Goal: Find specific fact: Find specific fact

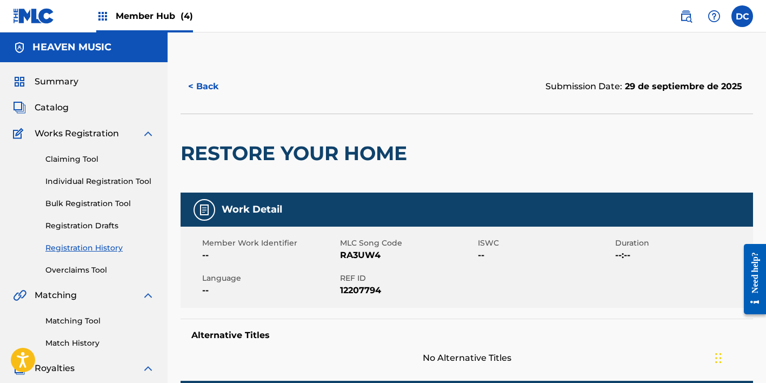
click at [148, 21] on span "Member Hub (4)" at bounding box center [154, 16] width 77 height 12
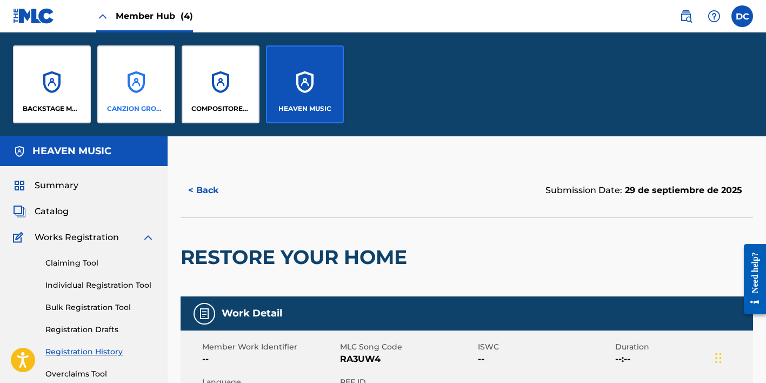
click at [122, 85] on div "CANZION GROUP LP" at bounding box center [136, 84] width 78 height 78
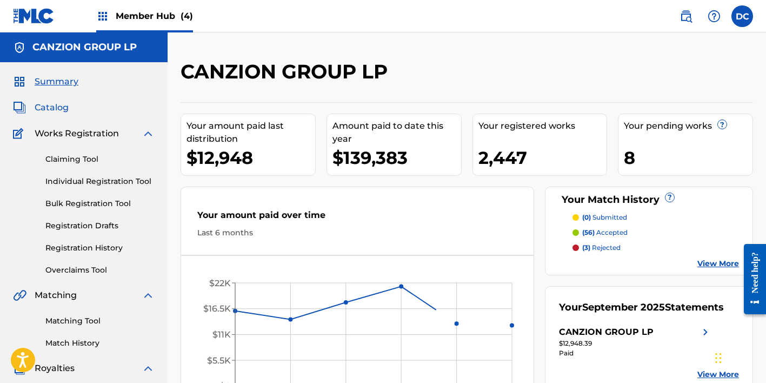
click at [45, 111] on span "Catalog" at bounding box center [52, 107] width 34 height 13
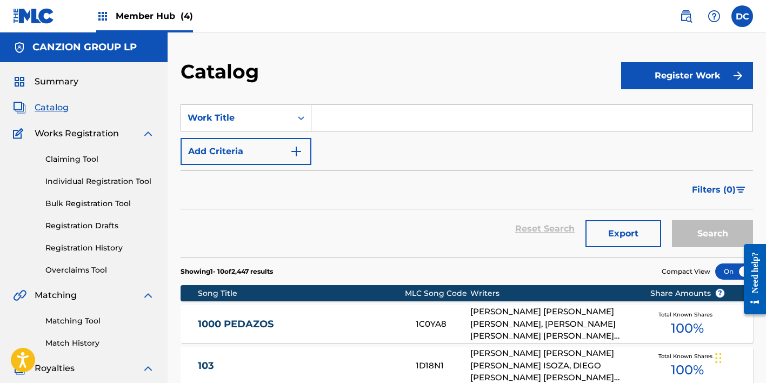
click at [329, 117] on input "Search Form" at bounding box center [532, 118] width 441 height 26
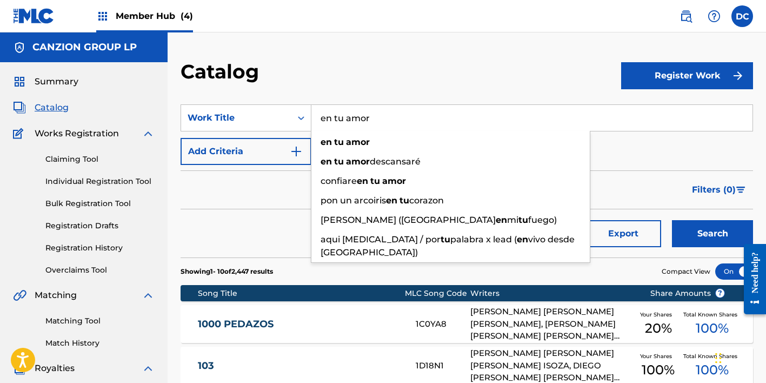
type input "en tu amor"
click at [713, 234] on button "Search" at bounding box center [712, 233] width 81 height 27
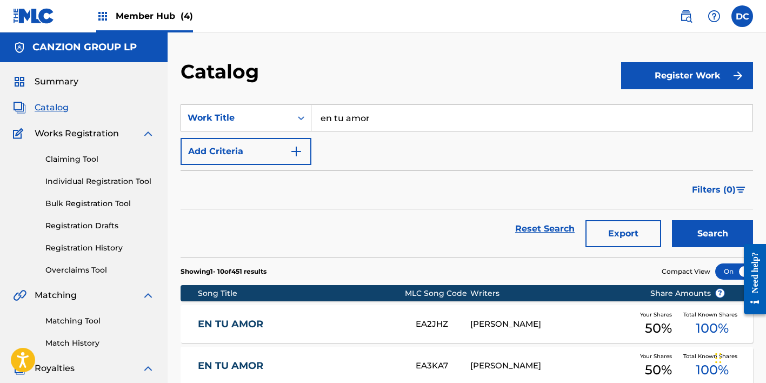
click at [341, 215] on div "Reset Search Export Search" at bounding box center [467, 228] width 573 height 39
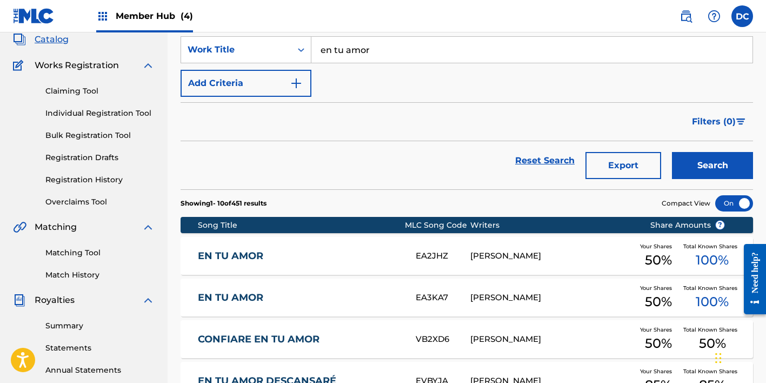
scroll to position [76, 0]
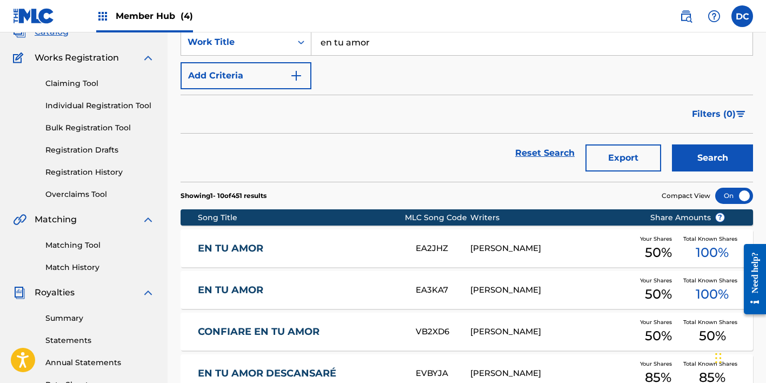
click at [371, 282] on div "EN TU AMOR EA3KA7 [PERSON_NAME] Your Shares 50 % Total Known Shares 100 %" at bounding box center [467, 290] width 573 height 38
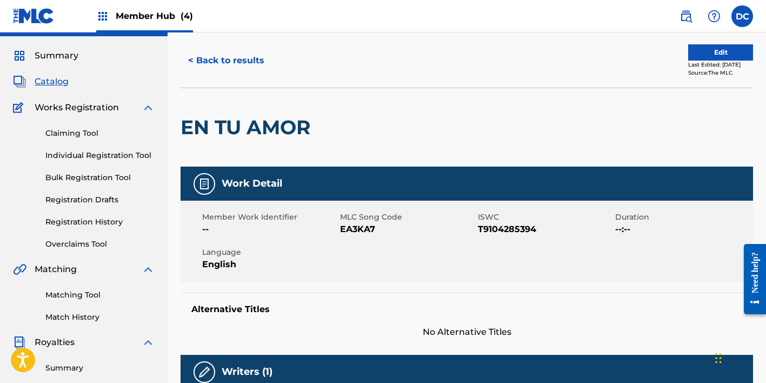
scroll to position [17, 0]
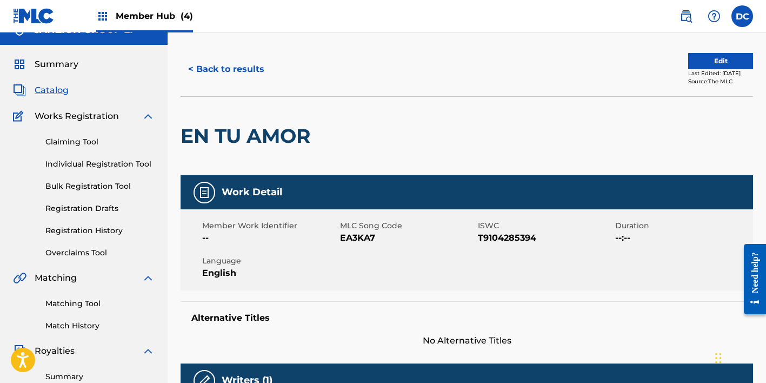
click at [349, 239] on span "EA3KA7" at bounding box center [407, 237] width 135 height 13
copy span "EA3KA7"
click at [222, 72] on button "< Back to results" at bounding box center [226, 69] width 91 height 27
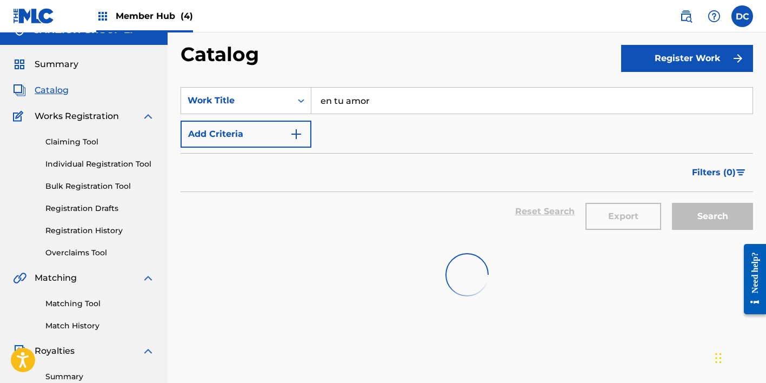
scroll to position [76, 0]
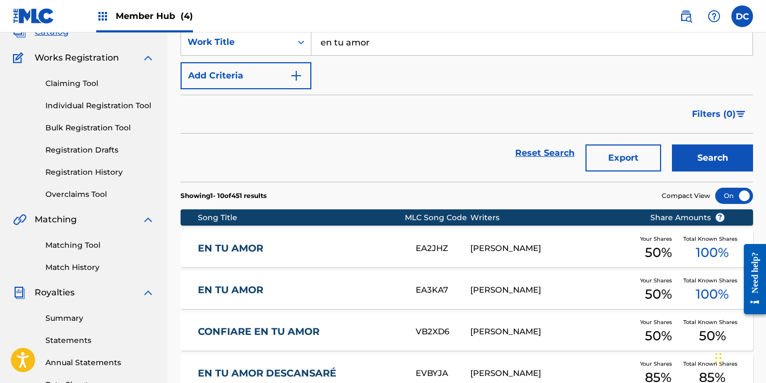
click at [320, 248] on link "EN TU AMOR" at bounding box center [300, 248] width 204 height 12
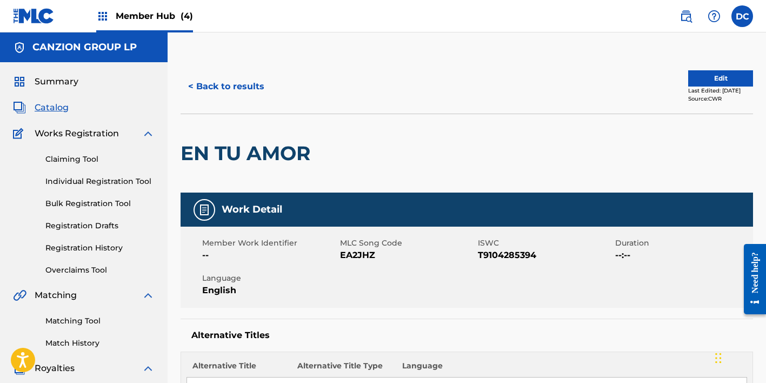
click at [371, 260] on span "EA2JHZ" at bounding box center [407, 255] width 135 height 13
copy span "EA2JHZ"
click at [242, 88] on button "< Back to results" at bounding box center [226, 86] width 91 height 27
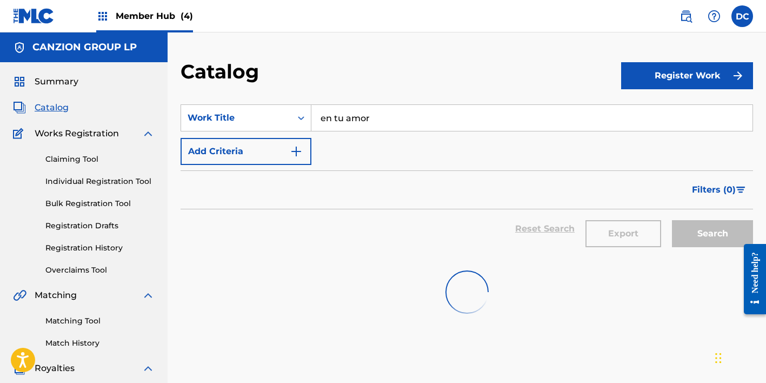
scroll to position [76, 0]
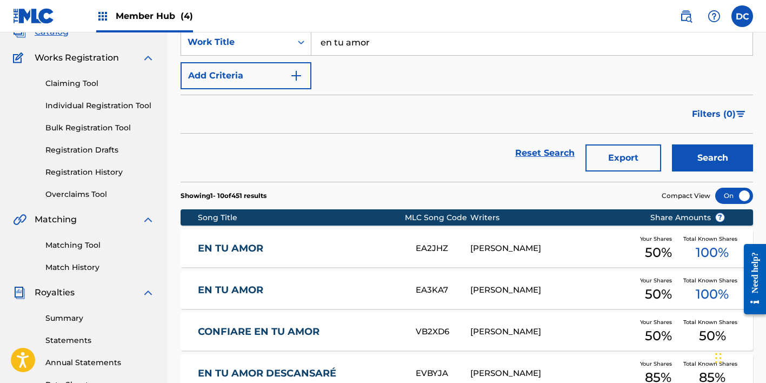
click at [339, 282] on div "EN TU AMOR EA3KA7 [PERSON_NAME] Your Shares 50 % Total Known Shares 100 %" at bounding box center [467, 290] width 573 height 38
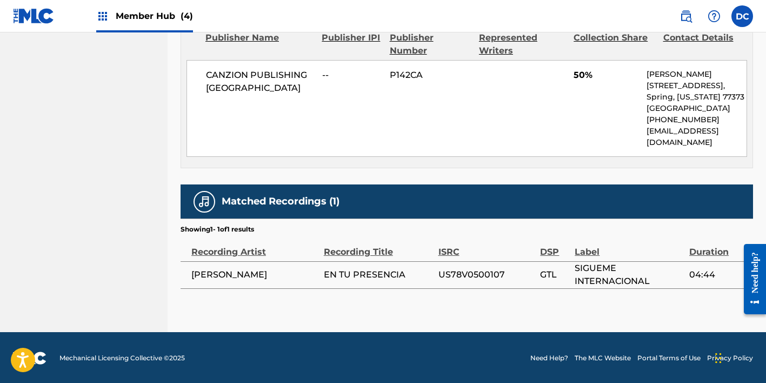
scroll to position [720, 0]
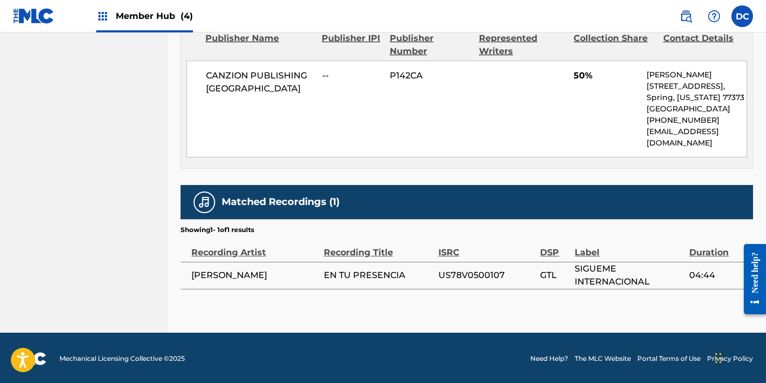
click at [473, 272] on span "US78V0500107" at bounding box center [487, 275] width 97 height 13
copy span "US78V0500107"
